Goal: Find specific page/section: Find specific page/section

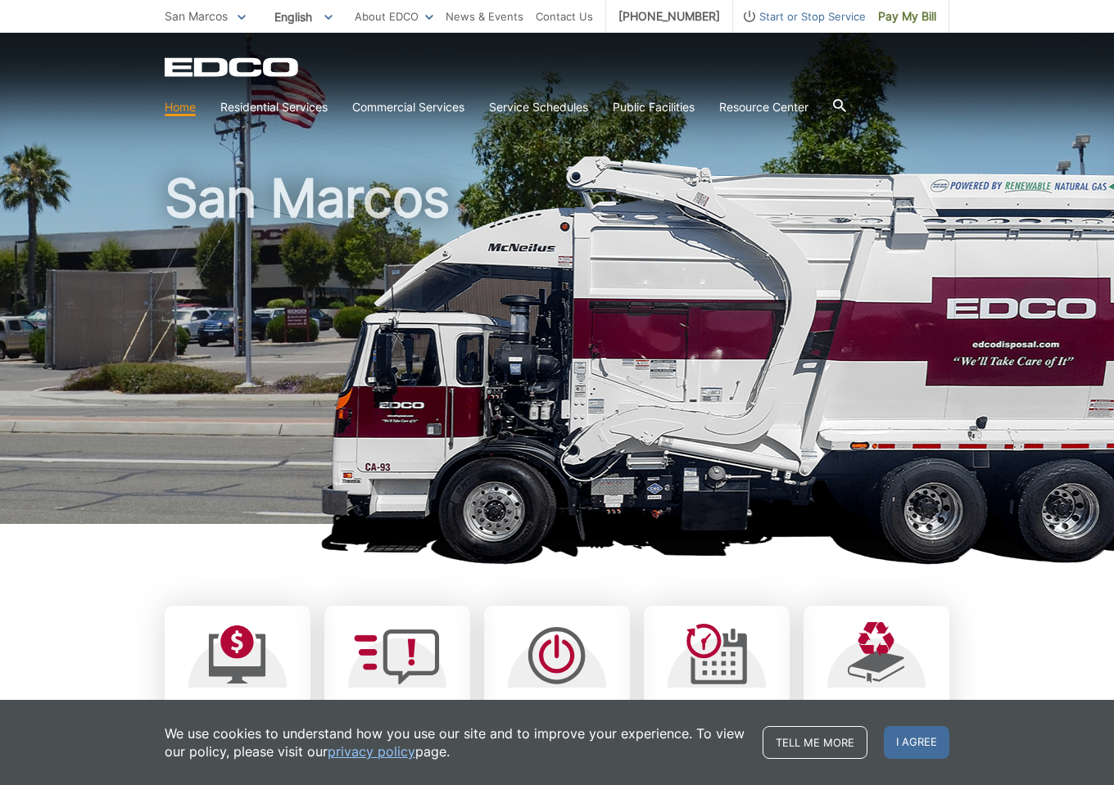
click at [80, 113] on div "EDCO Logo Home Residential Services Curbside Pickup Recycling Organic Recycling…" at bounding box center [557, 78] width 1114 height 90
click at [237, 16] on p "San Marcos" at bounding box center [205, 16] width 81 height 18
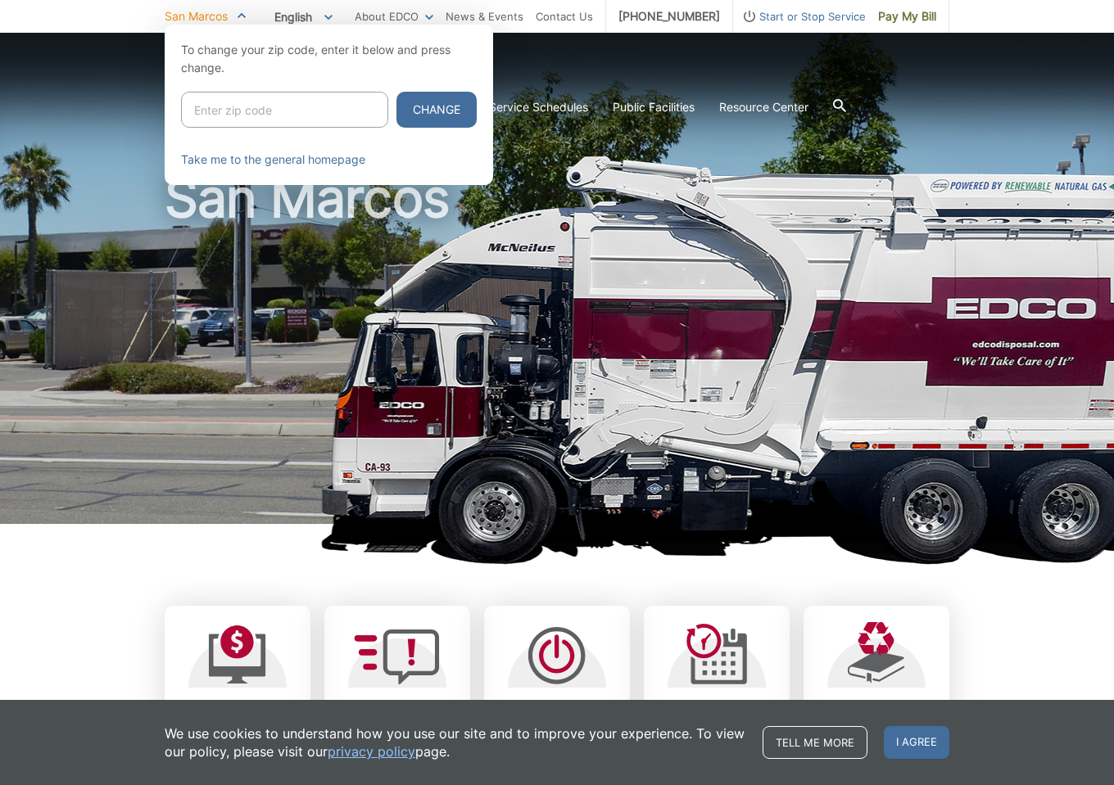
click at [237, 112] on input "Enter zip code" at bounding box center [284, 110] width 207 height 36
type input "92024"
click at [396, 104] on button "Change" at bounding box center [436, 110] width 80 height 36
